Goal: Find contact information: Find contact information

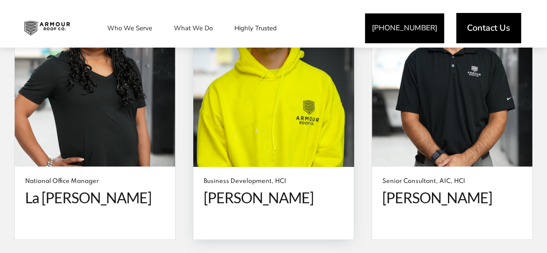
scroll to position [2337, 0]
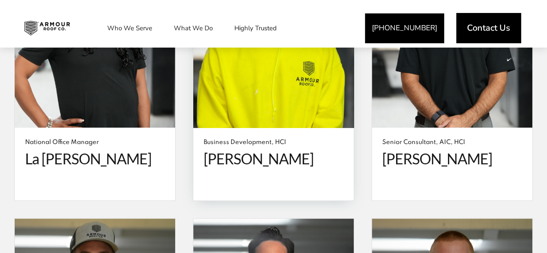
click at [244, 150] on span "[PERSON_NAME]" at bounding box center [274, 159] width 140 height 18
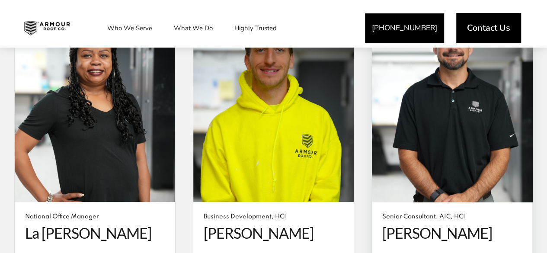
scroll to position [2250, 0]
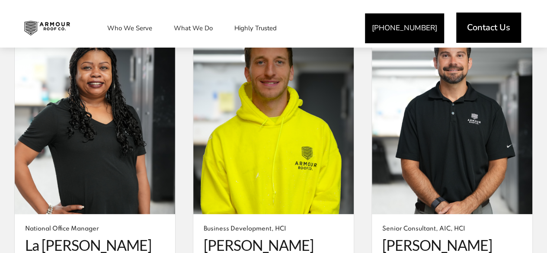
click at [480, 31] on span "Contact Us" at bounding box center [488, 27] width 43 height 9
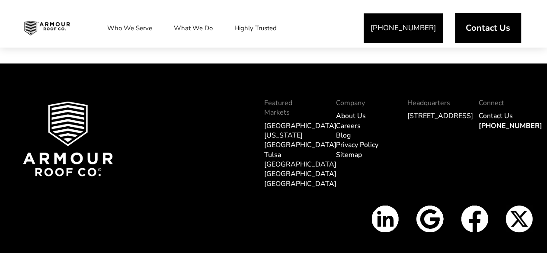
scroll to position [1047, 0]
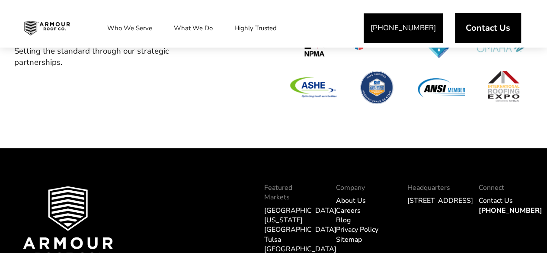
click at [351, 205] on link "About Us" at bounding box center [351, 201] width 30 height 10
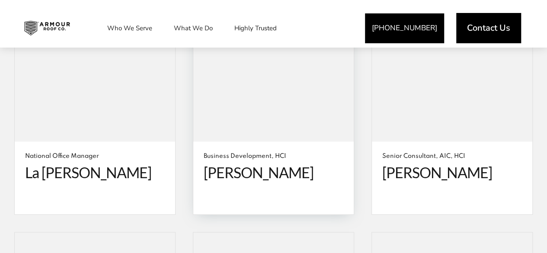
scroll to position [2337, 0]
